Goal: Communication & Community: Ask a question

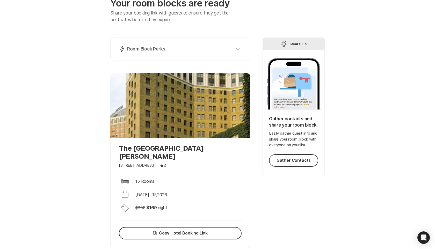
scroll to position [35, 0]
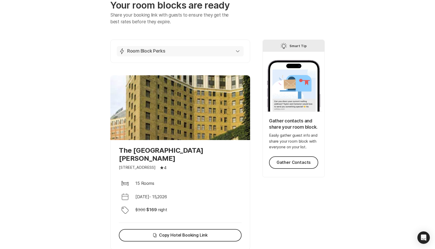
click at [238, 52] on icon "button" at bounding box center [238, 51] width 4 height 2
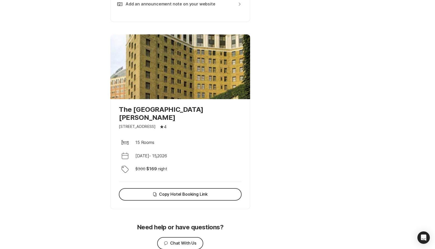
scroll to position [322, 0]
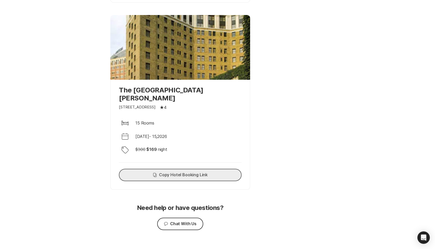
click at [207, 169] on button "Copy Copy Hotel Booking Link" at bounding box center [180, 175] width 123 height 12
click at [176, 218] on button "Chat Chat With Us" at bounding box center [180, 224] width 46 height 12
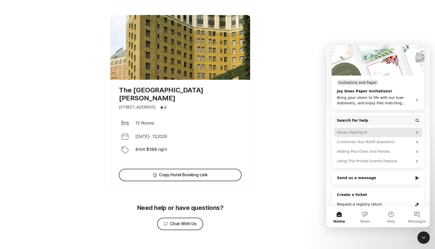
scroll to position [75, 0]
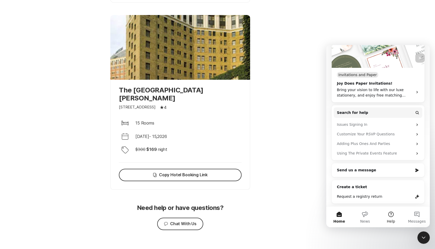
click at [389, 214] on button "Help" at bounding box center [391, 217] width 26 height 21
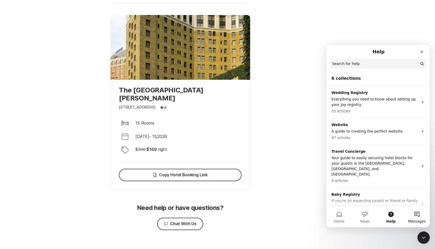
click at [414, 216] on button "Messages" at bounding box center [417, 217] width 26 height 21
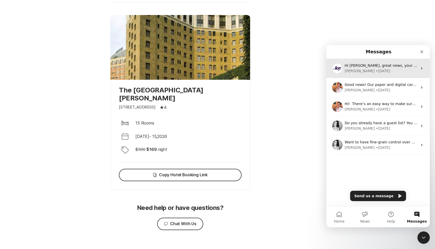
click at [372, 74] on div "Hi [PERSON_NAME], great news, your booking link is ready! I’ve included the lin…" at bounding box center [378, 68] width 104 height 19
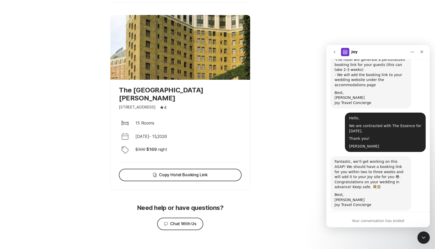
scroll to position [757, 0]
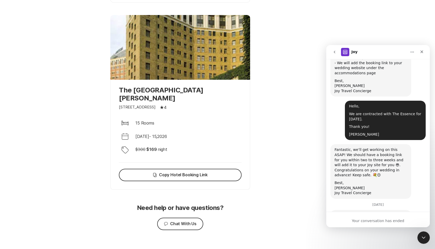
click at [368, 249] on link "[URL][DOMAIN_NAME]" at bounding box center [382, 253] width 40 height 4
click at [424, 51] on div "Close" at bounding box center [421, 51] width 9 height 9
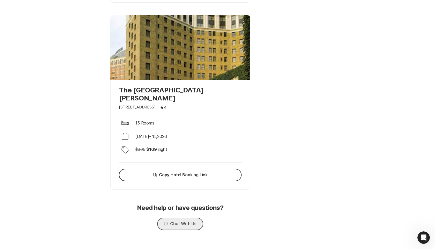
click at [186, 218] on button "Chat Chat With Us" at bounding box center [180, 224] width 46 height 12
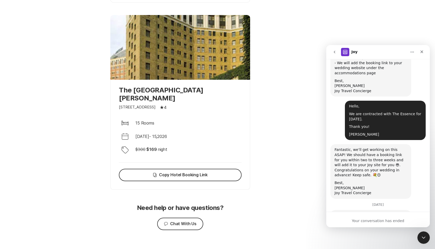
click at [335, 54] on button "go back" at bounding box center [334, 52] width 10 height 10
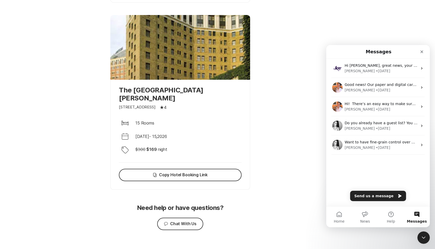
scroll to position [0, 0]
click at [369, 196] on button "Send us a message" at bounding box center [378, 196] width 56 height 10
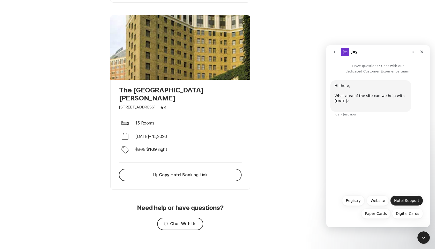
click at [398, 203] on button "Hotel Support" at bounding box center [406, 200] width 33 height 10
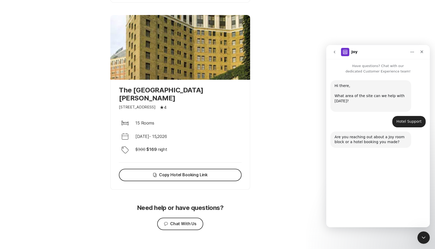
click at [375, 198] on button "Room Block" at bounding box center [373, 200] width 29 height 10
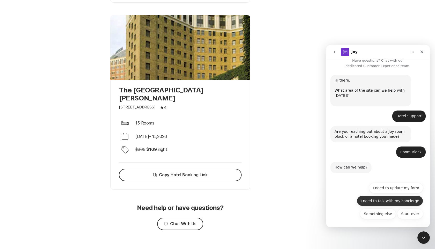
scroll to position [6, 0]
click at [373, 198] on button "I need to talk with my concierge" at bounding box center [390, 200] width 66 height 10
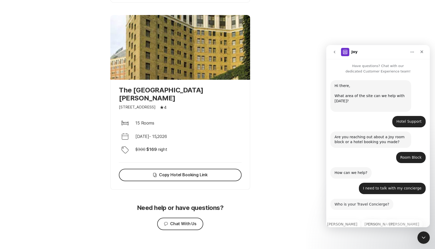
scroll to position [24, 0]
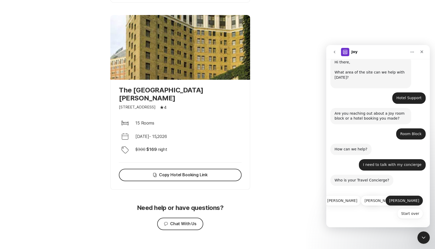
click at [409, 201] on button "[PERSON_NAME]" at bounding box center [404, 200] width 38 height 10
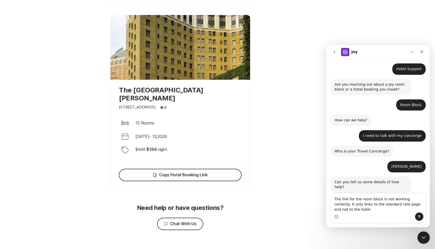
scroll to position [58, 0]
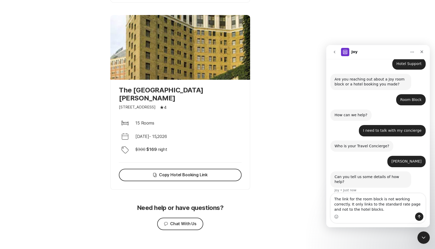
type textarea "The link for the room block is not working correctly. It only links to the stan…"
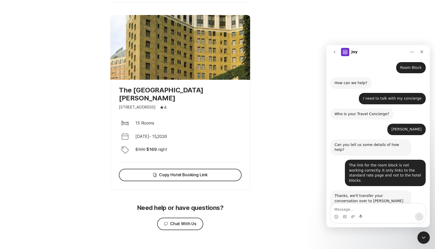
scroll to position [99, 0]
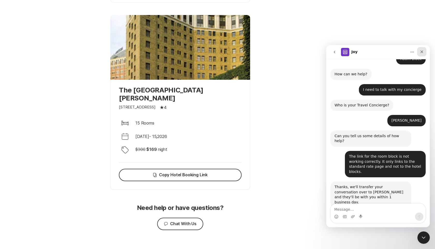
click at [423, 51] on icon "Close" at bounding box center [422, 52] width 4 height 4
